Goal: Information Seeking & Learning: Learn about a topic

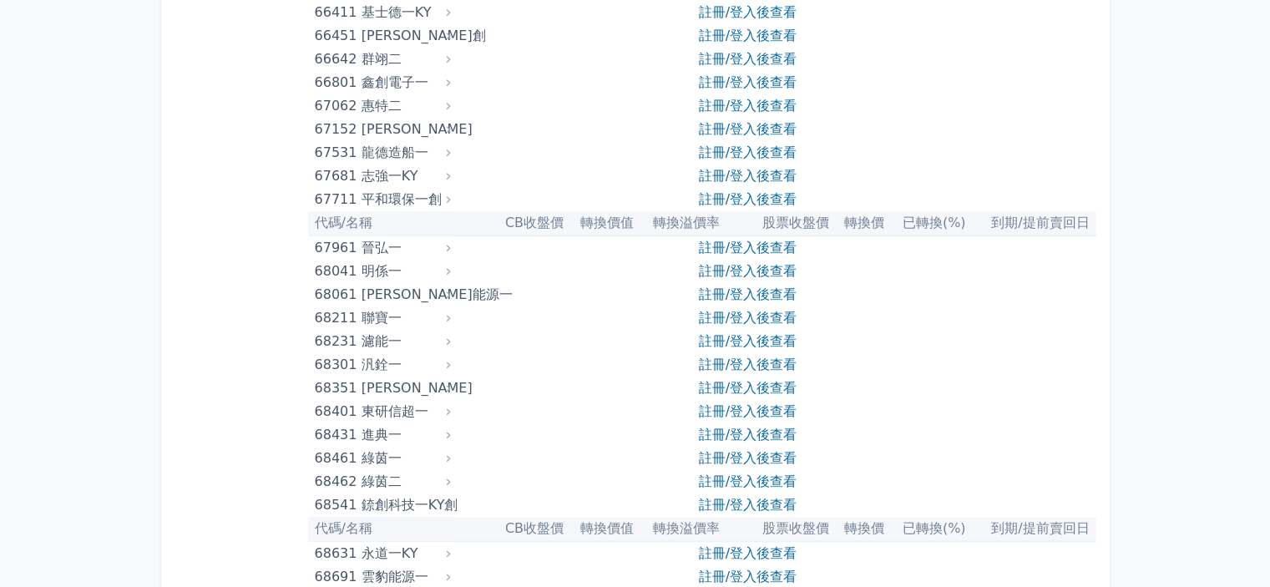
scroll to position [8574, 0]
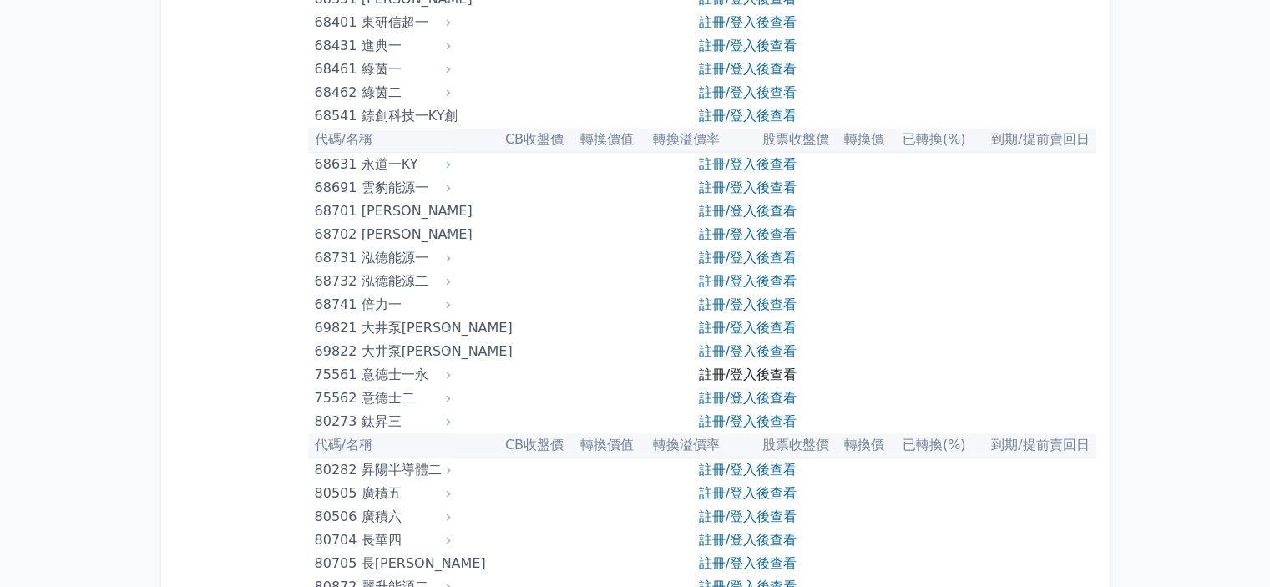
click at [764, 367] on link "註冊/登入後查看" at bounding box center [748, 375] width 98 height 16
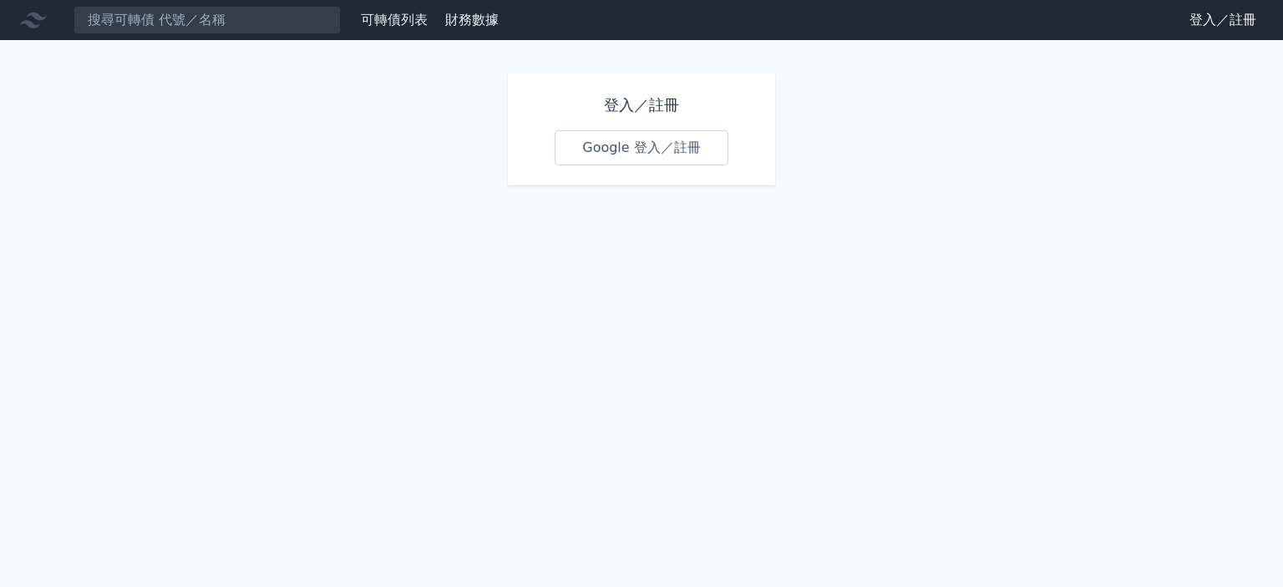
click at [635, 152] on link "Google 登入／註冊" at bounding box center [642, 147] width 174 height 35
click at [601, 149] on link "Google 登入／註冊" at bounding box center [642, 147] width 174 height 35
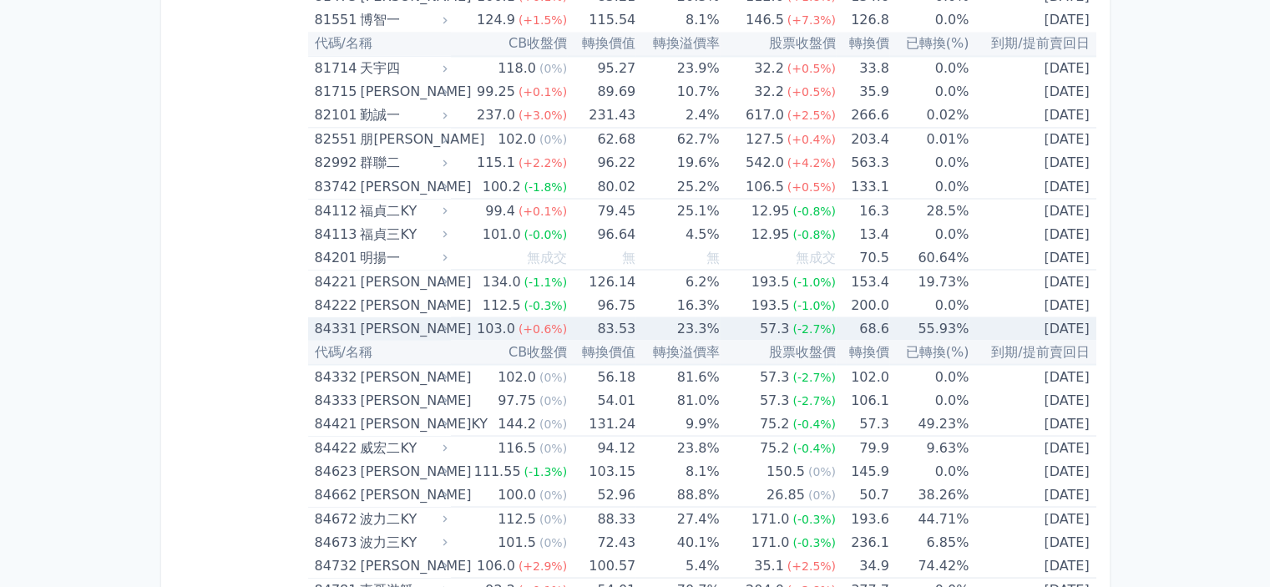
scroll to position [8964, 0]
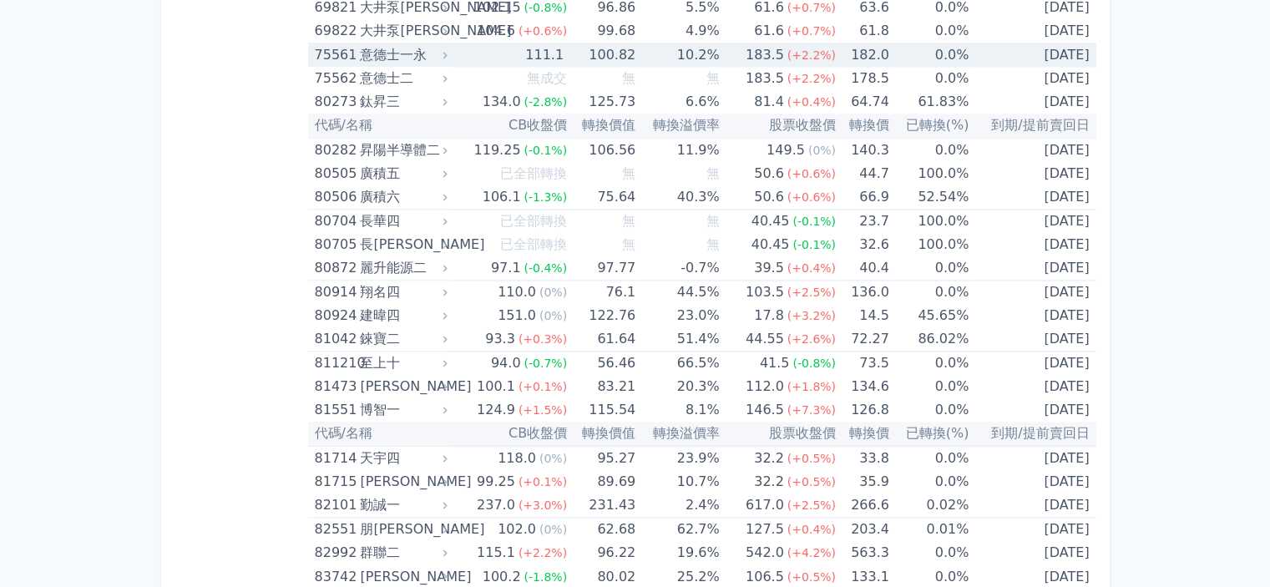
click at [352, 43] on div "75561" at bounding box center [336, 54] width 42 height 23
